Goal: Task Accomplishment & Management: Manage account settings

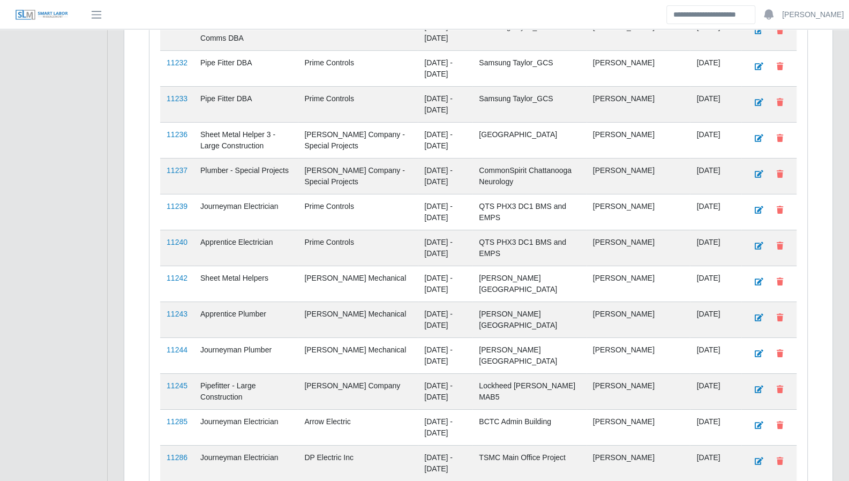
scroll to position [2688, 0]
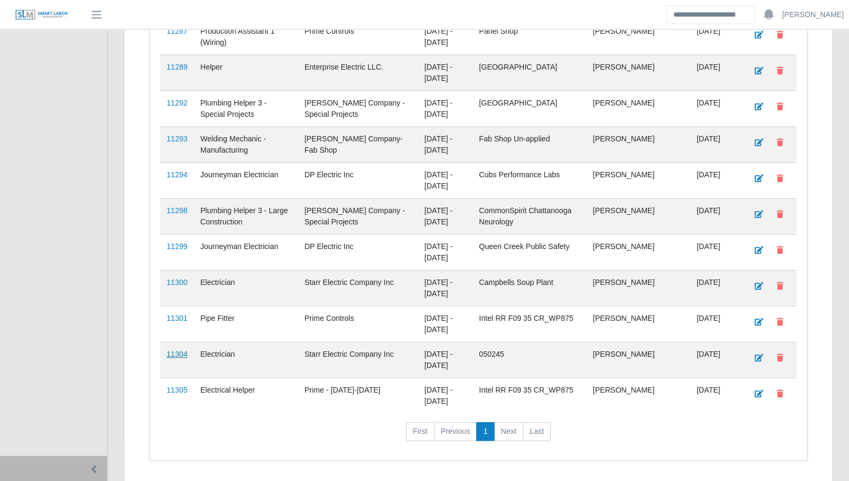
click at [178, 350] on link "11304" at bounding box center [177, 354] width 21 height 9
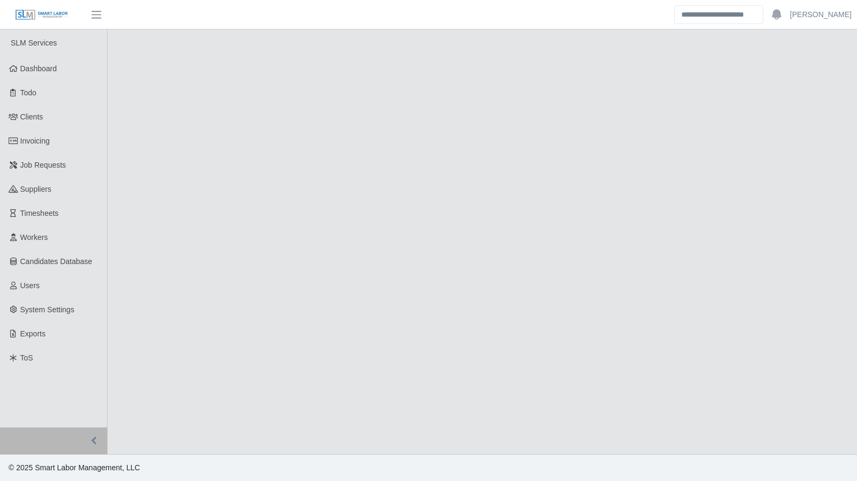
select select "****"
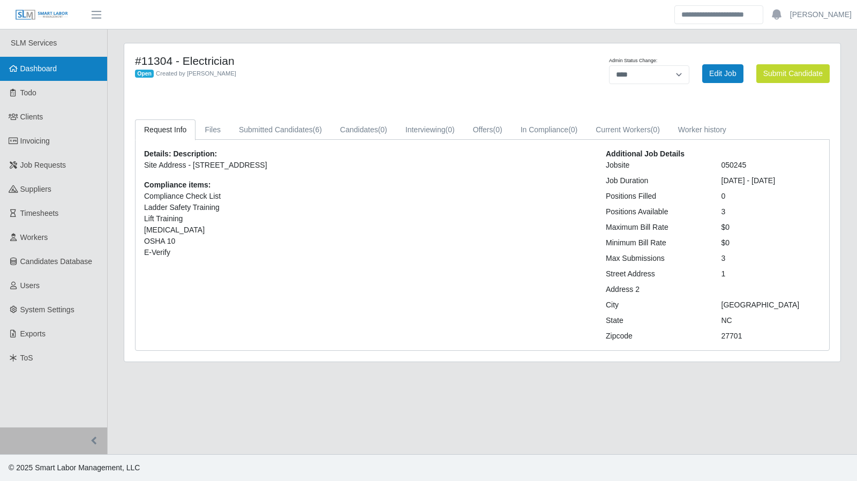
drag, startPoint x: 28, startPoint y: 68, endPoint x: 51, endPoint y: 65, distance: 23.7
click at [28, 68] on span "Dashboard" at bounding box center [38, 68] width 37 height 9
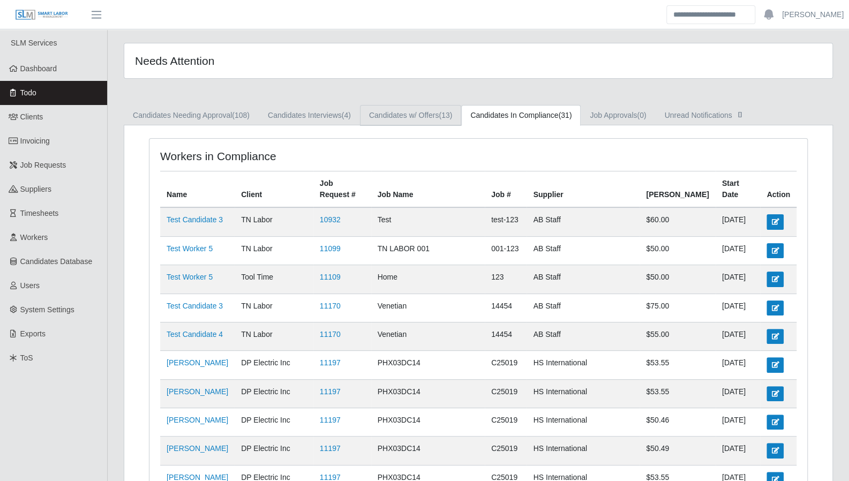
click at [413, 111] on link "Candidates w/ Offers (13)" at bounding box center [410, 115] width 101 height 21
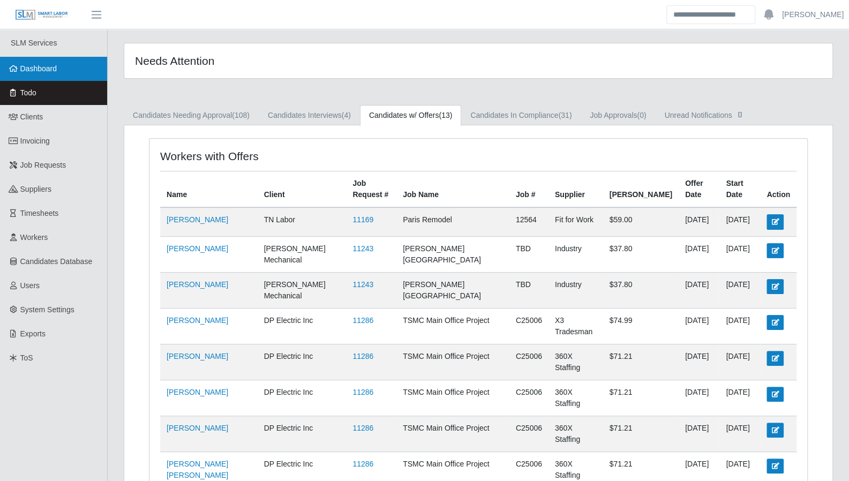
click at [56, 67] on span "Dashboard" at bounding box center [38, 68] width 37 height 9
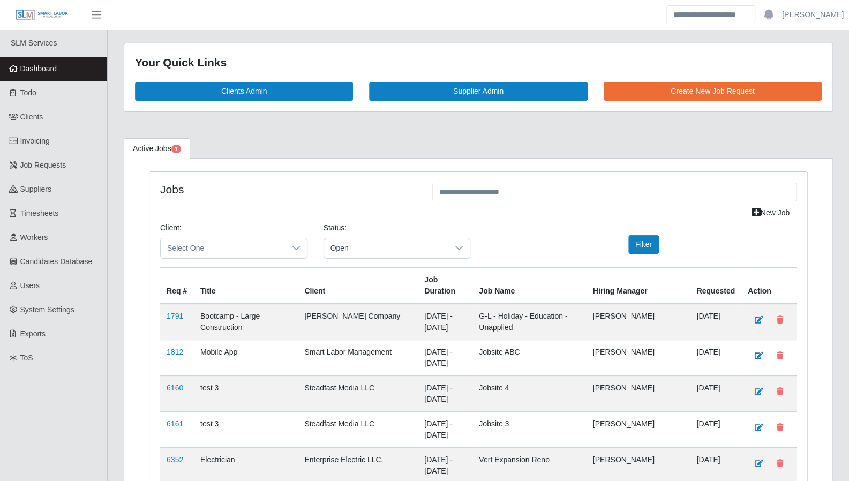
drag, startPoint x: 798, startPoint y: 142, endPoint x: 691, endPoint y: 147, distance: 107.7
click at [798, 142] on ul "Active Jobs 1" at bounding box center [478, 148] width 709 height 20
click at [29, 97] on span "Todo" at bounding box center [28, 92] width 16 height 9
click at [22, 92] on span "Todo" at bounding box center [28, 92] width 16 height 9
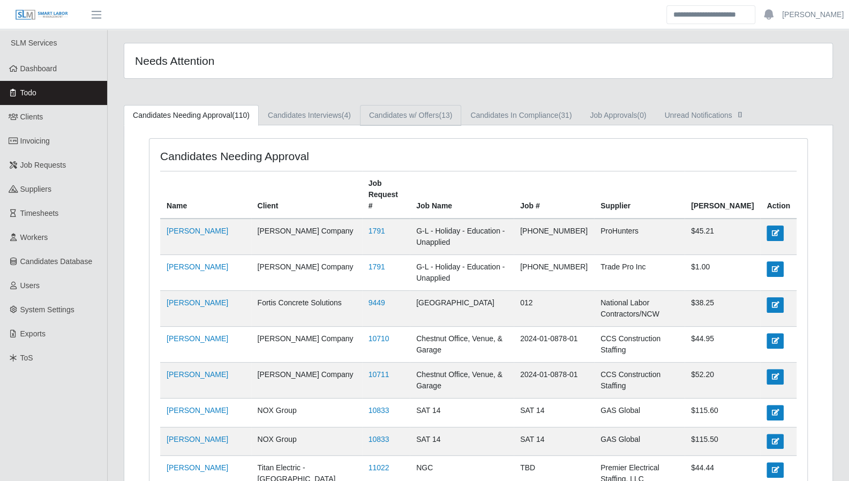
click at [425, 115] on link "Candidates w/ Offers (13)" at bounding box center [410, 115] width 101 height 21
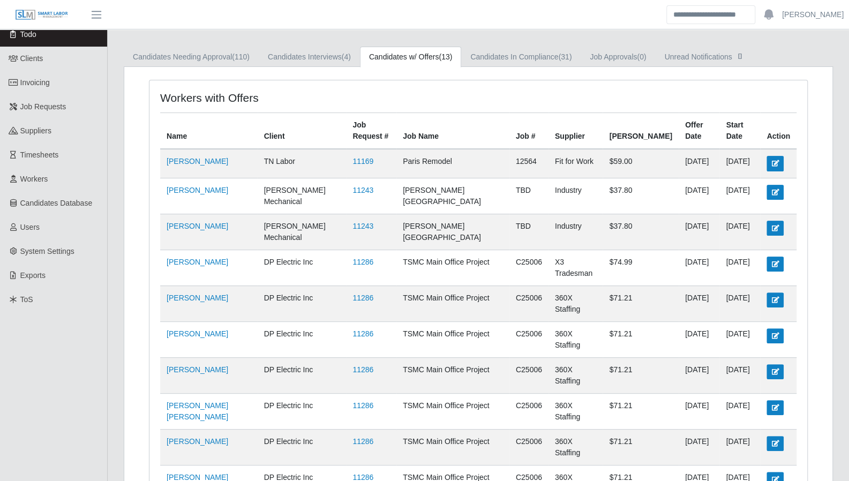
scroll to position [57, 0]
click at [532, 59] on link "Candidates In Compliance (31)" at bounding box center [520, 58] width 119 height 21
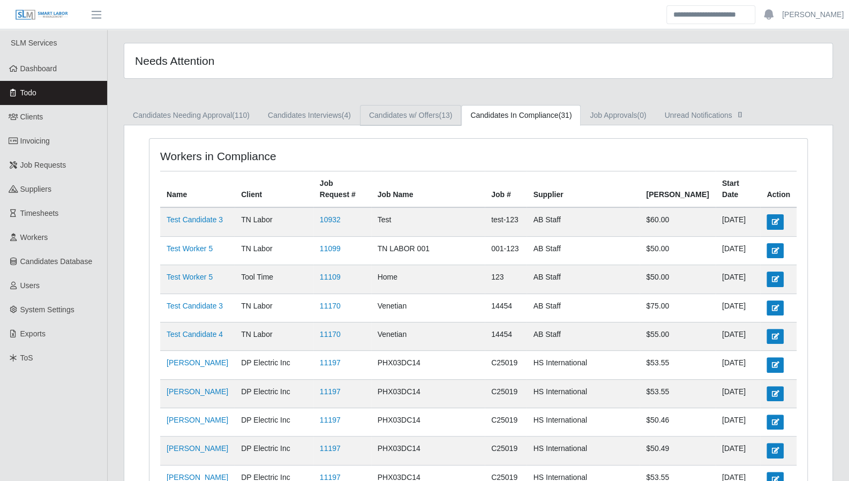
click at [433, 119] on link "Candidates w/ Offers (13)" at bounding box center [410, 115] width 101 height 21
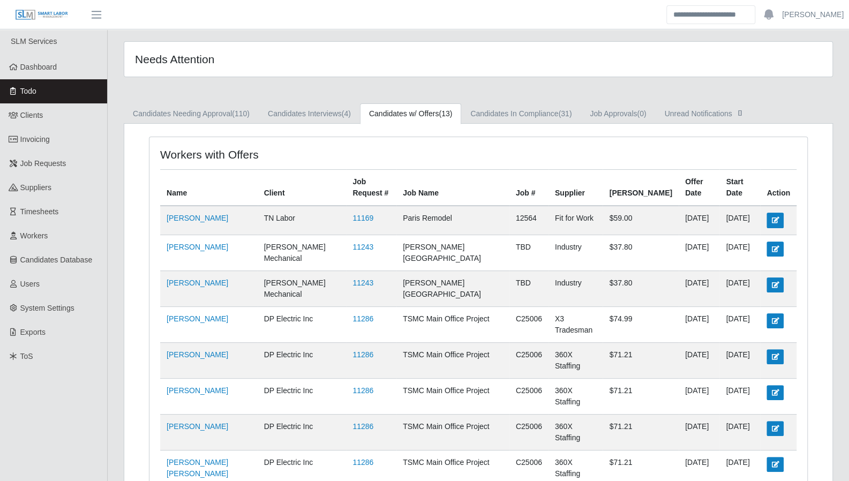
scroll to position [4, 0]
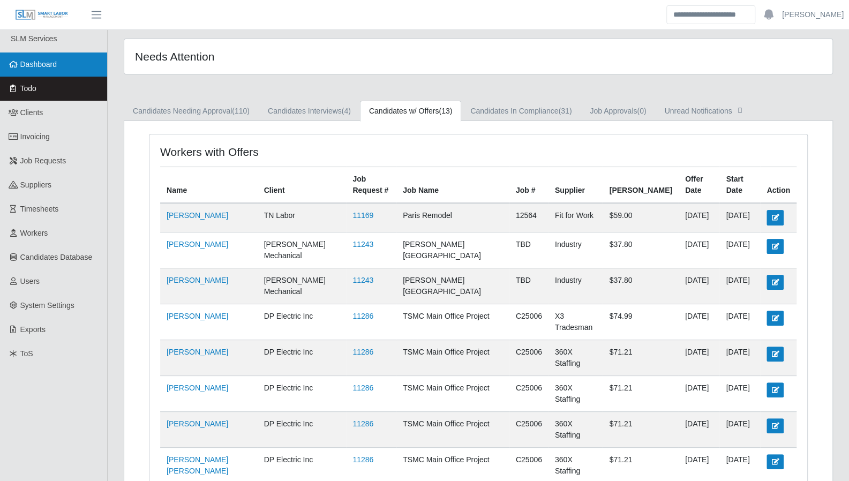
click at [39, 69] on link "Dashboard" at bounding box center [53, 64] width 107 height 24
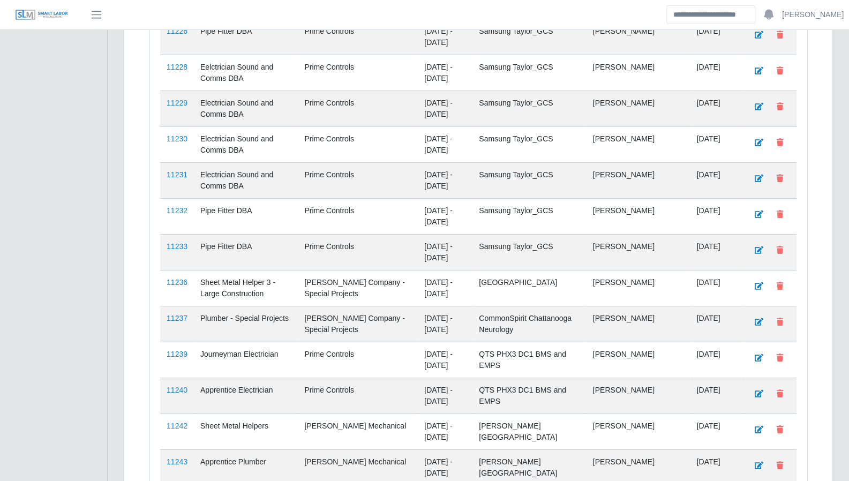
scroll to position [2688, 0]
